Goal: Information Seeking & Learning: Learn about a topic

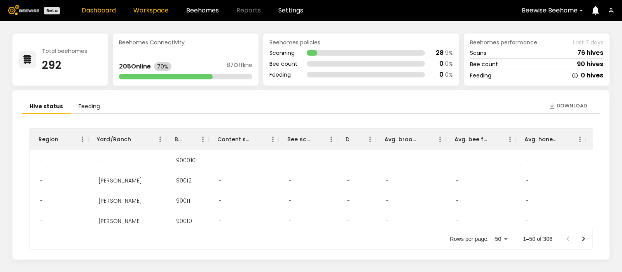
click at [153, 7] on link "Workspace" at bounding box center [150, 10] width 35 height 6
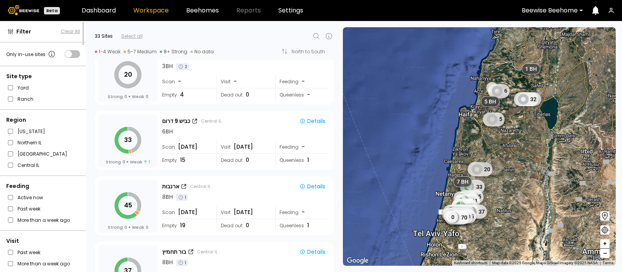
scroll to position [345, 0]
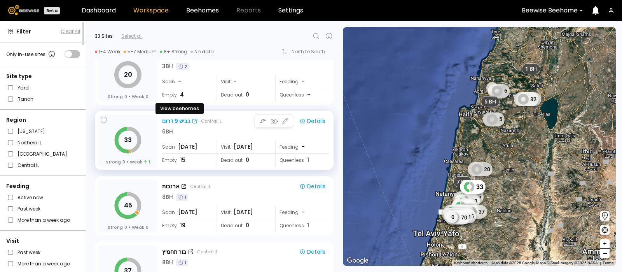
click at [171, 119] on div "כביש 9 דרום" at bounding box center [176, 121] width 28 height 8
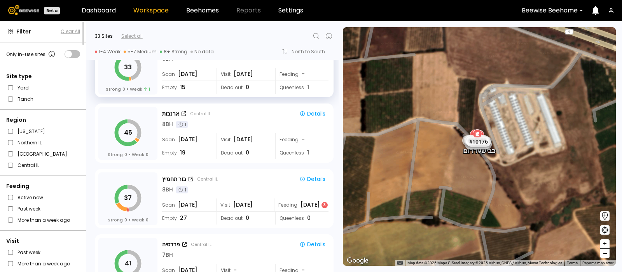
scroll to position [422, 0]
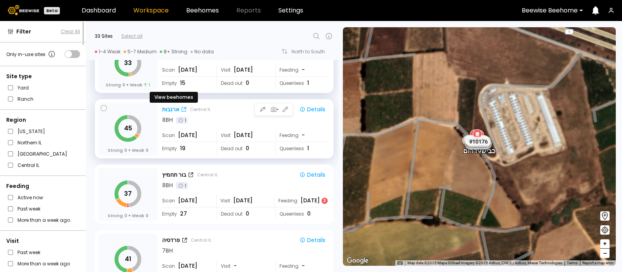
click at [167, 106] on div "ארנבות" at bounding box center [170, 109] width 17 height 8
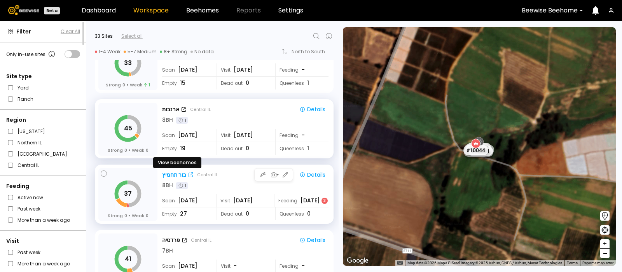
click at [170, 171] on div "בור תחמיץ" at bounding box center [174, 175] width 24 height 8
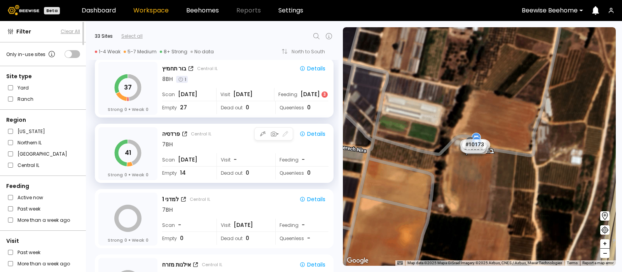
scroll to position [529, 0]
click at [171, 131] on div "פרדסיה" at bounding box center [171, 133] width 18 height 8
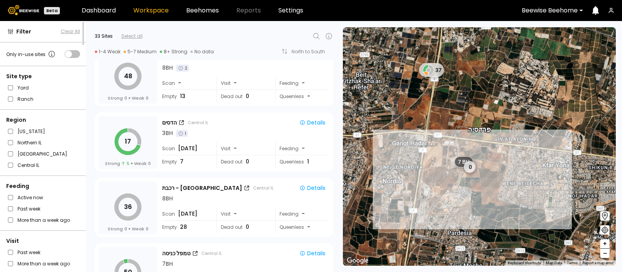
scroll to position [801, 0]
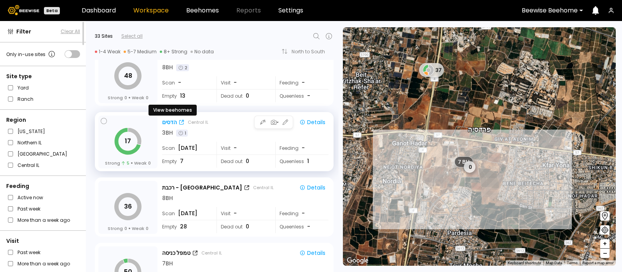
click at [167, 119] on div "הדסים" at bounding box center [169, 122] width 15 height 8
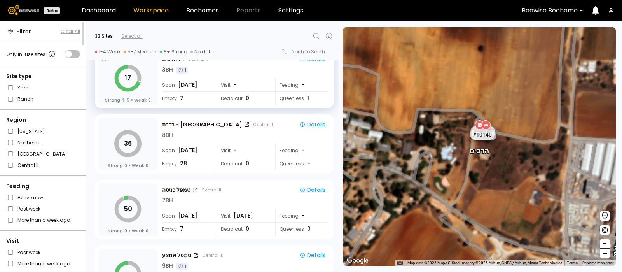
scroll to position [864, 0]
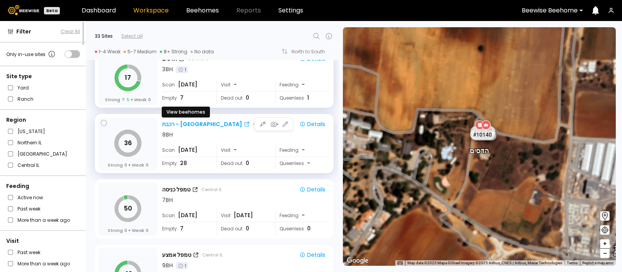
click at [188, 124] on div "רכבת - בית יהושוע" at bounding box center [202, 124] width 80 height 8
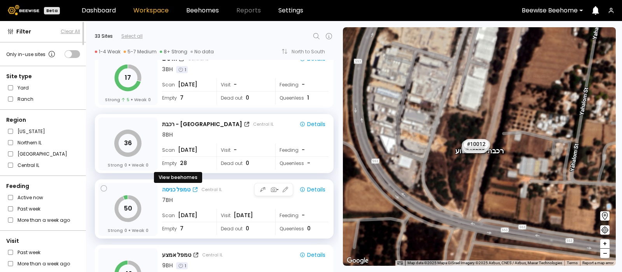
click at [173, 187] on div "טמפל כניסה" at bounding box center [176, 189] width 28 height 8
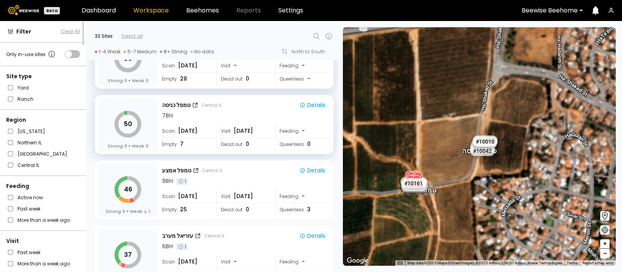
scroll to position [951, 0]
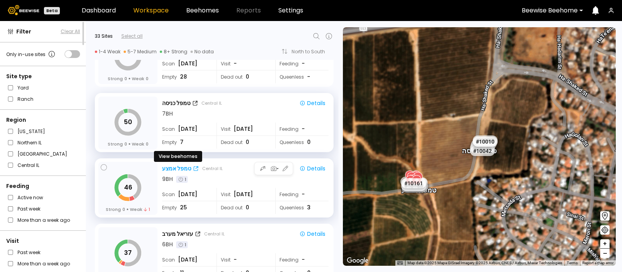
click at [177, 167] on div "טמפל אמצע" at bounding box center [176, 168] width 29 height 8
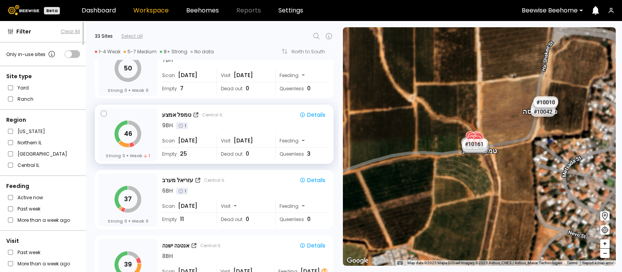
scroll to position [1016, 0]
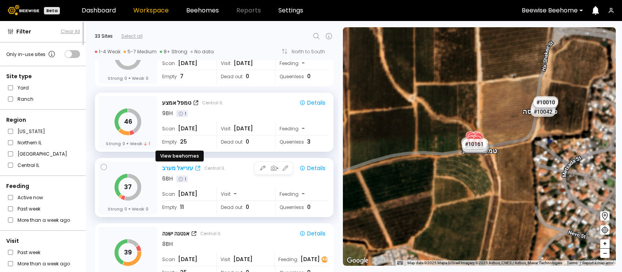
click at [175, 166] on div "עזריאל מערב" at bounding box center [177, 168] width 31 height 8
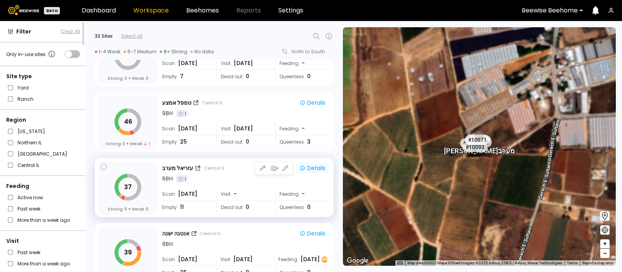
click at [310, 166] on div "Details" at bounding box center [312, 167] width 26 height 7
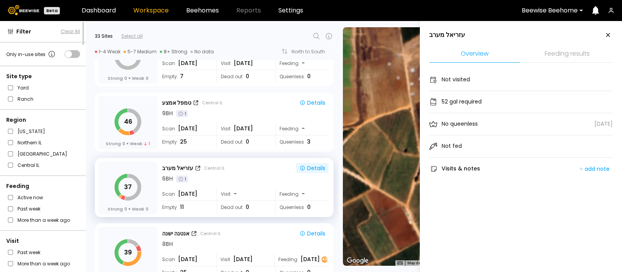
click at [557, 50] on li "Feeding results" at bounding box center [566, 54] width 91 height 17
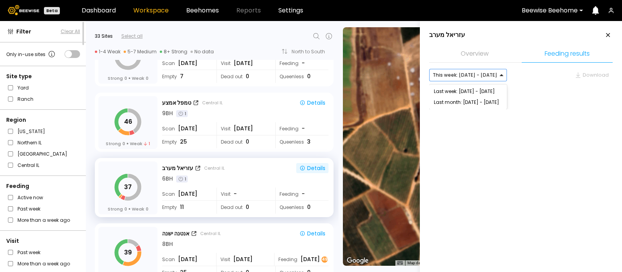
click at [495, 77] on div "This week: Aug 10 - Aug 16" at bounding box center [464, 75] width 71 height 12
click at [486, 103] on div "Last month: Jul - Aug 2025" at bounding box center [468, 102] width 68 height 5
click at [510, 75] on div at bounding box center [510, 75] width 0 height 0
click at [484, 86] on div "This week: Aug 10 - Aug 16" at bounding box center [470, 91] width 82 height 11
click at [458, 90] on div "This week: Aug 10 - Aug 16" at bounding box center [470, 91] width 73 height 5
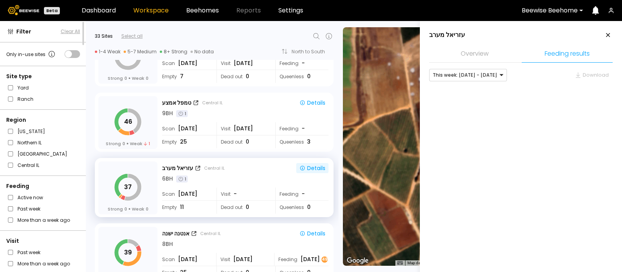
click at [549, 105] on div at bounding box center [520, 97] width 183 height 23
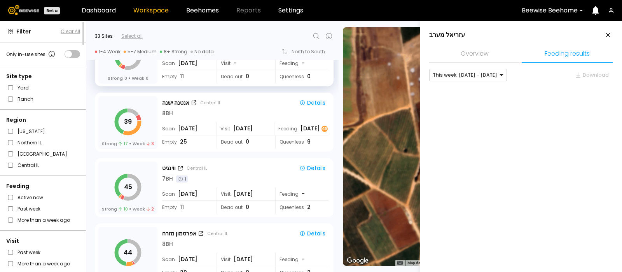
scroll to position [1150, 0]
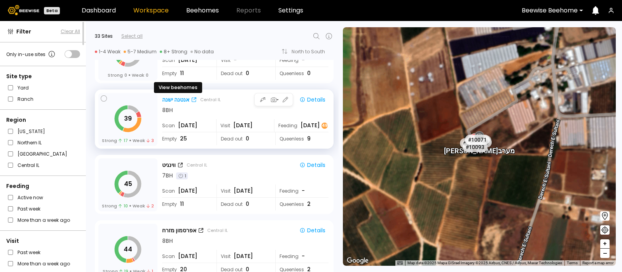
click at [174, 98] on div "אנטנה ישנה" at bounding box center [175, 100] width 27 height 8
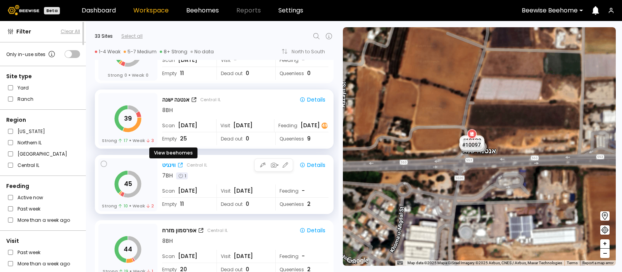
click at [167, 163] on div "ווינגיט" at bounding box center [169, 165] width 14 height 8
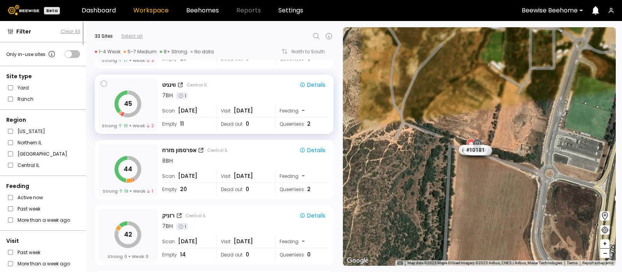
scroll to position [1238, 0]
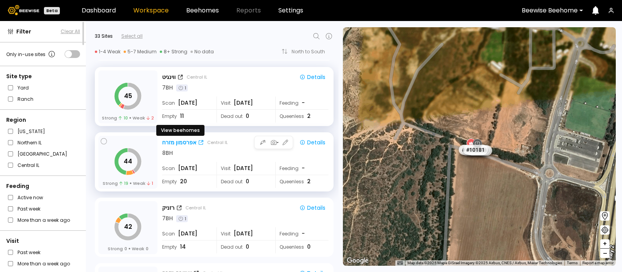
click at [179, 141] on div "אפרסמון מזרח" at bounding box center [179, 142] width 34 height 8
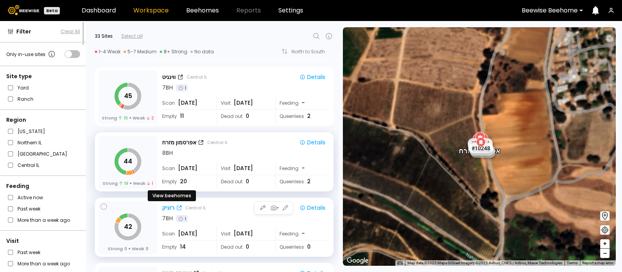
click at [164, 207] on div "רזניק" at bounding box center [168, 208] width 12 height 8
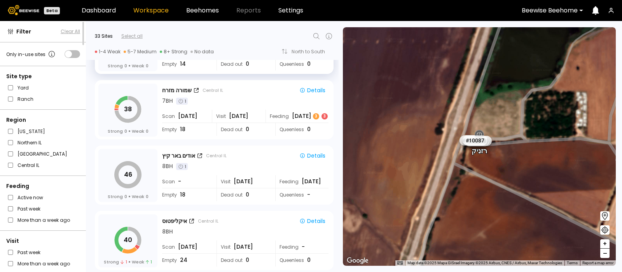
scroll to position [1422, 0]
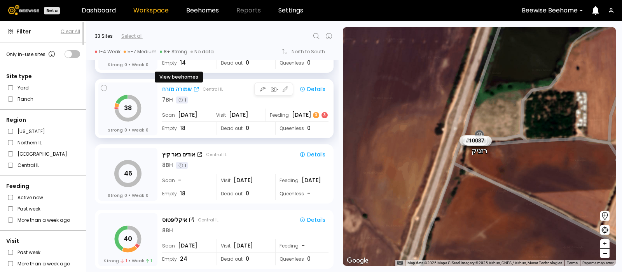
click at [173, 87] on div "שמורה מזרח" at bounding box center [177, 89] width 30 height 8
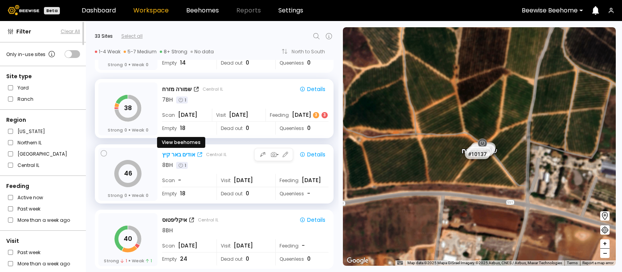
click at [177, 154] on div "אודים באר קיץ" at bounding box center [178, 154] width 33 height 8
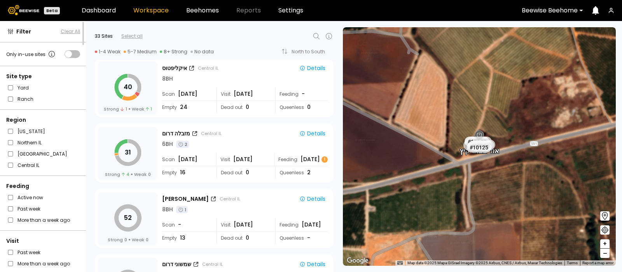
scroll to position [1574, 0]
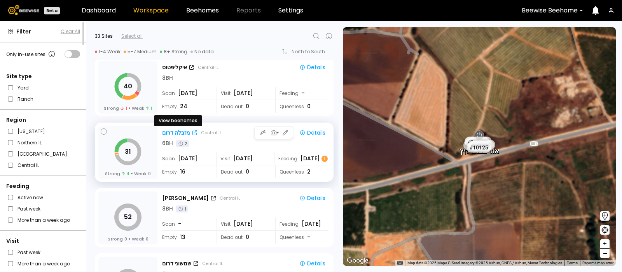
click at [167, 134] on div "מזבלה דרום" at bounding box center [176, 133] width 28 height 8
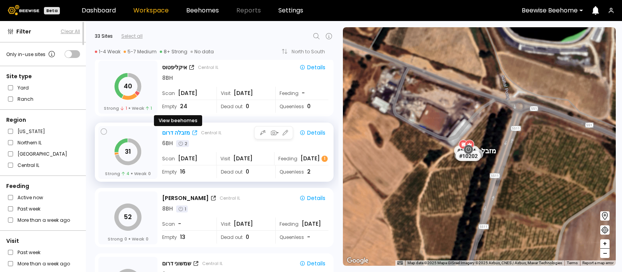
click at [176, 130] on div "מזבלה דרום" at bounding box center [176, 133] width 28 height 8
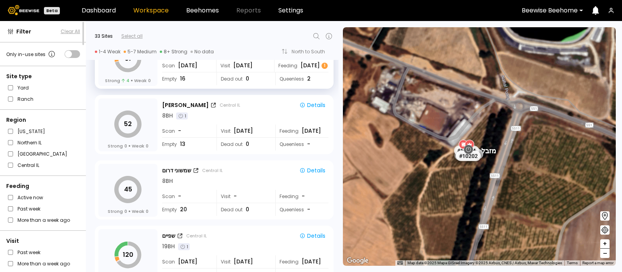
scroll to position [1667, 0]
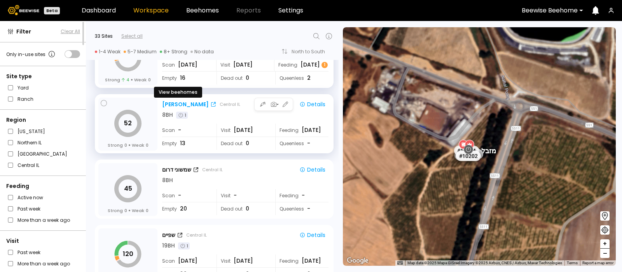
click at [176, 104] on div "יצחקי פקאן" at bounding box center [185, 104] width 47 height 8
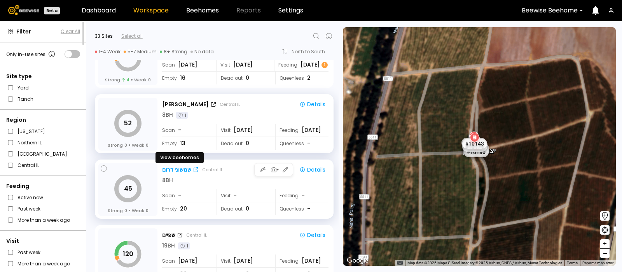
click at [171, 168] on div "שמשוני דרום" at bounding box center [176, 170] width 29 height 8
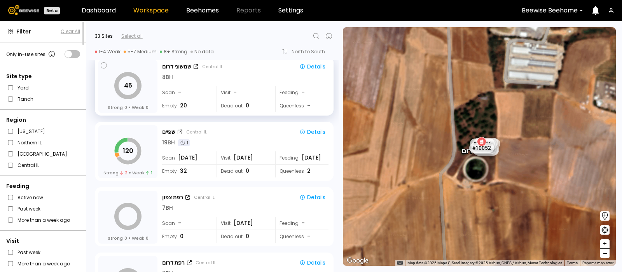
scroll to position [1771, 0]
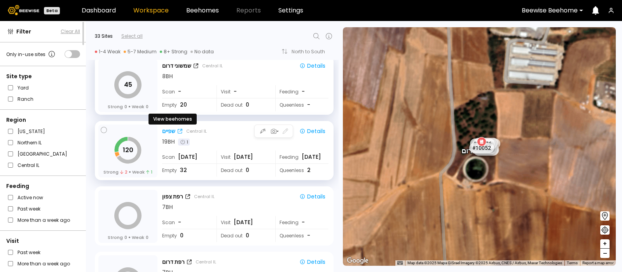
click at [170, 128] on div "שפיים" at bounding box center [168, 131] width 13 height 8
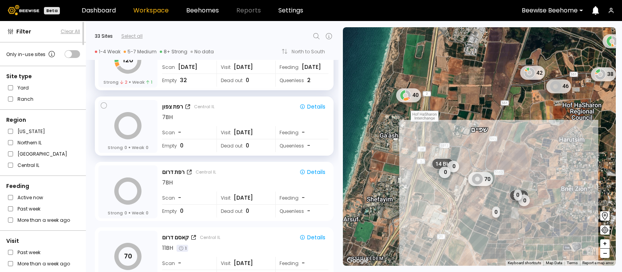
scroll to position [1863, 0]
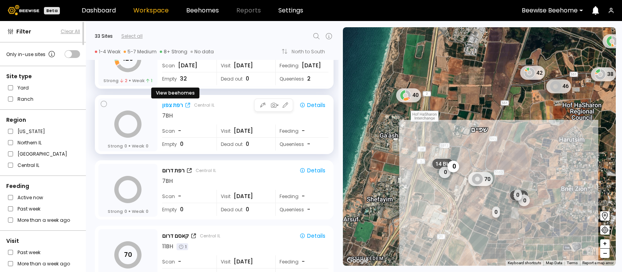
click at [169, 103] on div "רפת צפון" at bounding box center [172, 105] width 21 height 8
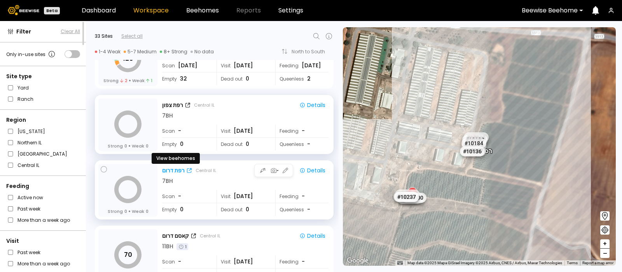
click at [171, 169] on div "רפת דרום" at bounding box center [173, 170] width 23 height 8
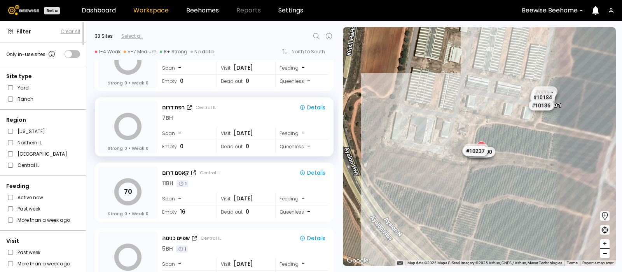
scroll to position [1948, 0]
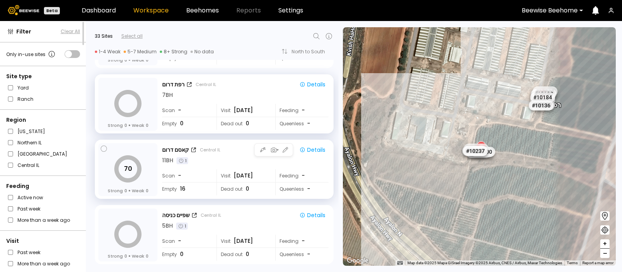
click at [173, 143] on div "70 Strong 0 Weak 0 קאסם דרום Central IL Details 11 BH 1 Scan - Visit Jul 02 Fee…" at bounding box center [214, 168] width 239 height 59
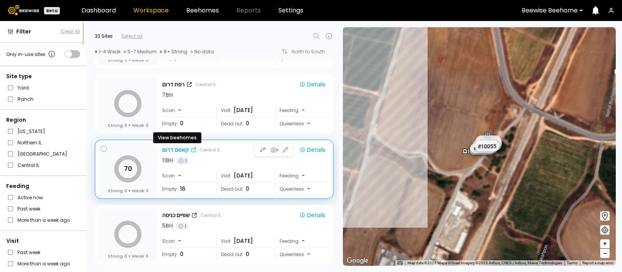
click at [173, 150] on div "קאסם דרום" at bounding box center [175, 150] width 27 height 8
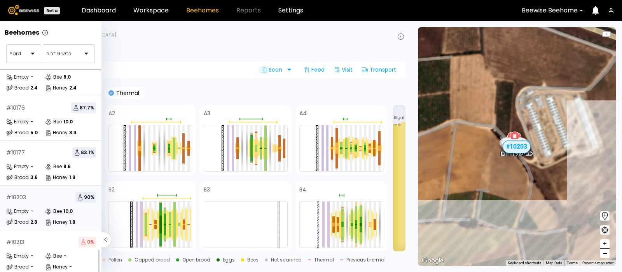
scroll to position [49, 0]
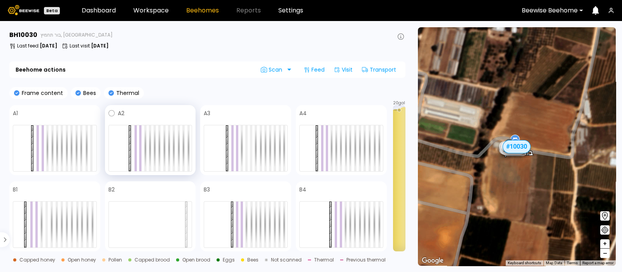
scroll to position [138, 0]
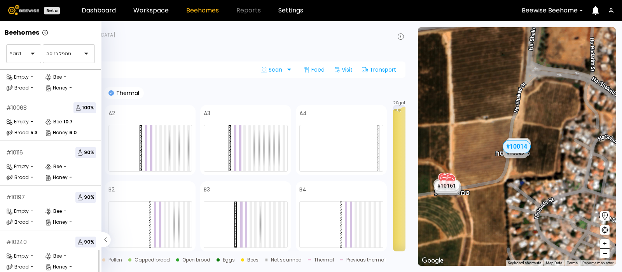
scroll to position [94, 0]
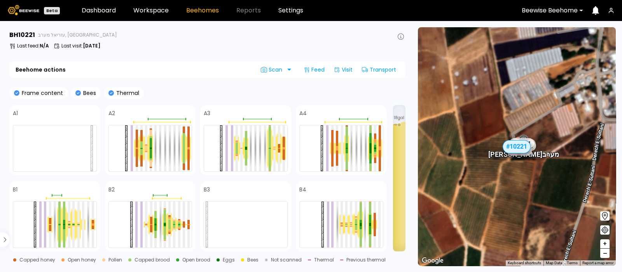
scroll to position [49, 0]
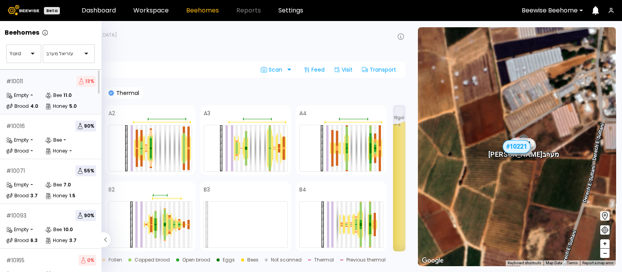
click at [39, 88] on div "# 10011 13 % Empty - Bee 11.0 Brood 4.0 Honey 5.0" at bounding box center [51, 92] width 102 height 45
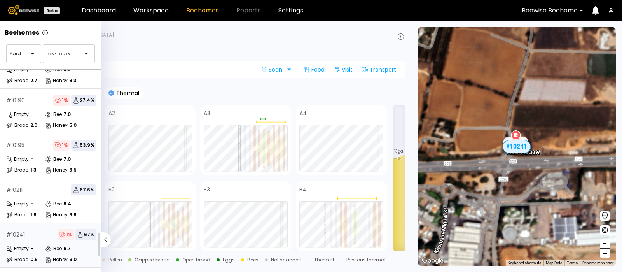
scroll to position [159, 0]
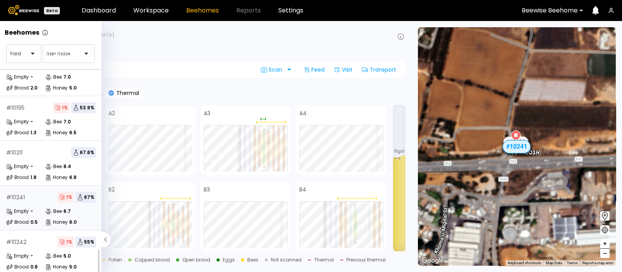
click at [64, 193] on icon at bounding box center [62, 197] width 6 height 8
click at [84, 192] on span "67 %" at bounding box center [85, 197] width 21 height 11
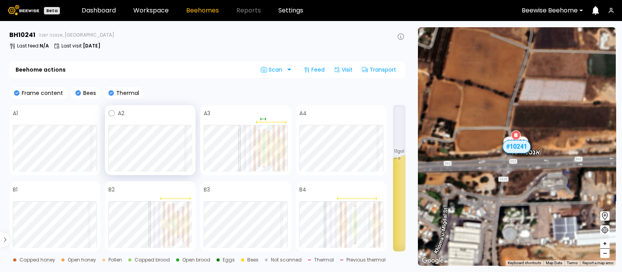
scroll to position [138, 0]
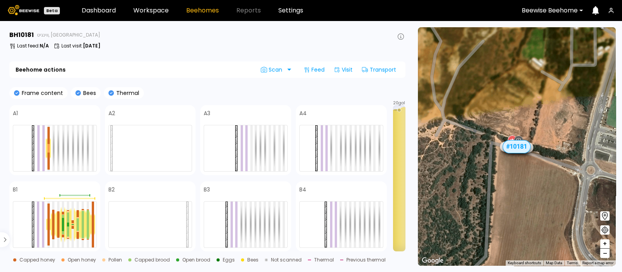
scroll to position [94, 0]
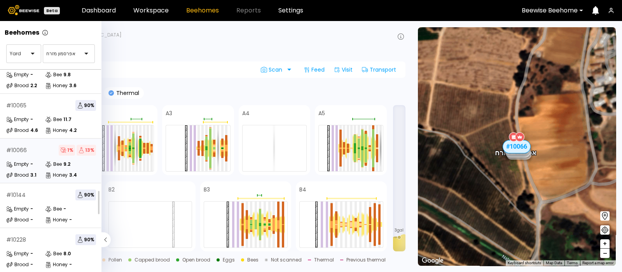
scroll to position [106, 0]
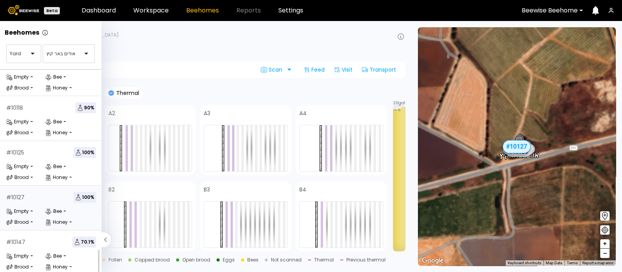
scroll to position [138, 0]
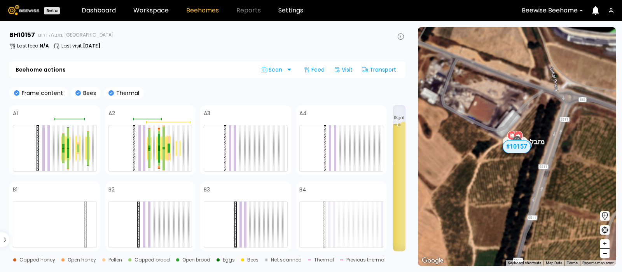
scroll to position [49, 0]
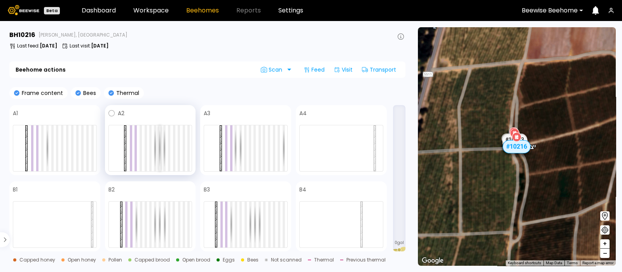
scroll to position [138, 0]
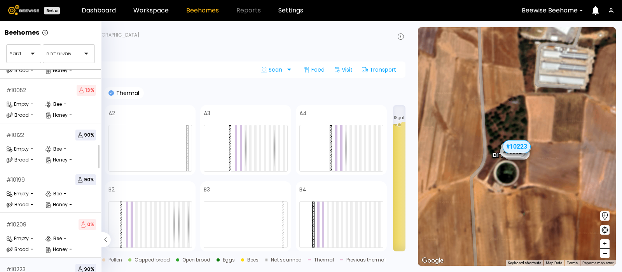
scroll to position [65, 0]
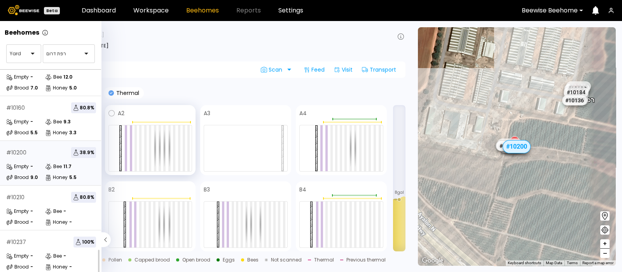
scroll to position [94, 0]
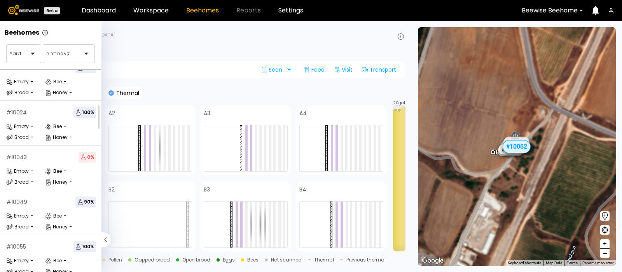
scroll to position [57, 0]
